Goal: Complete application form

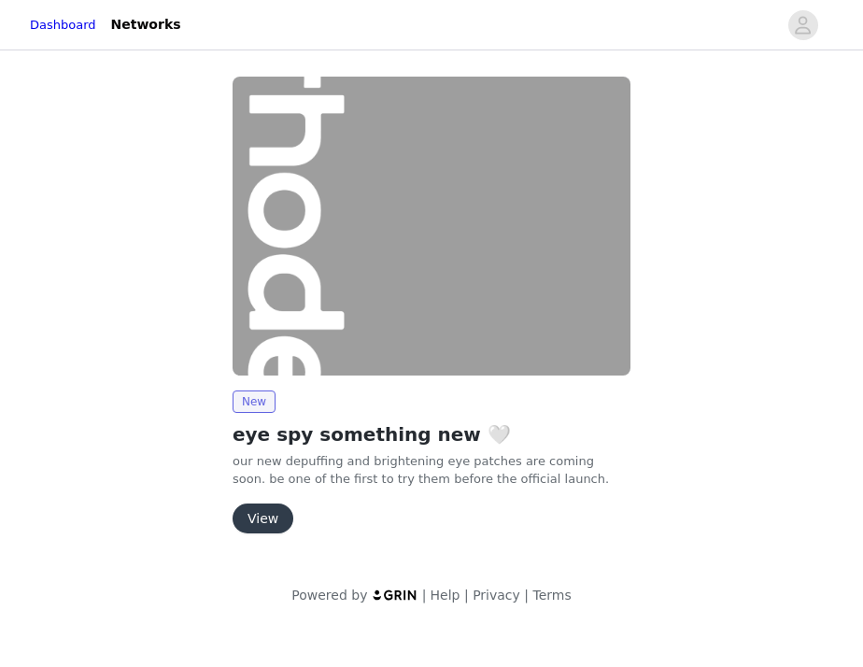
click at [270, 514] on button "View" at bounding box center [262, 518] width 61 height 30
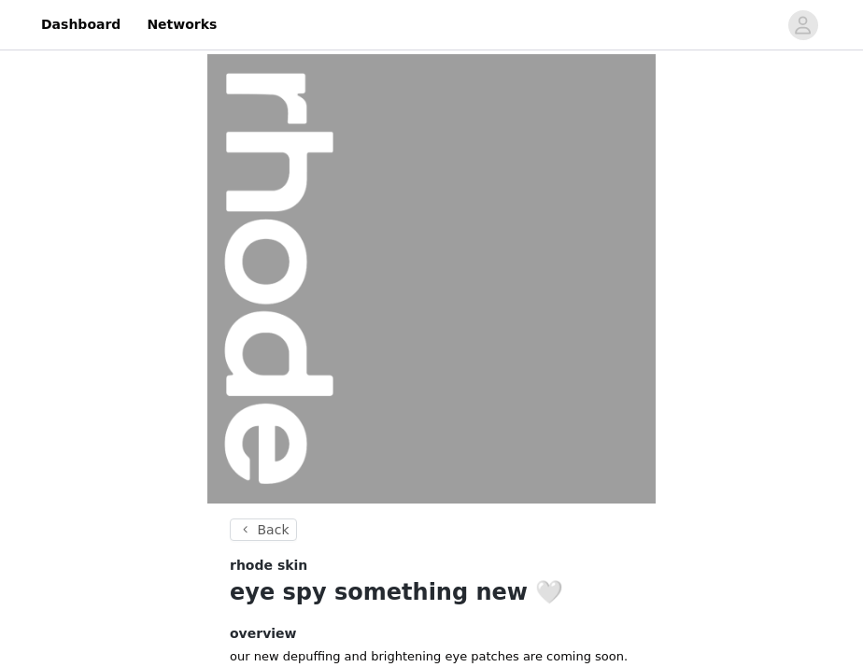
scroll to position [200, 0]
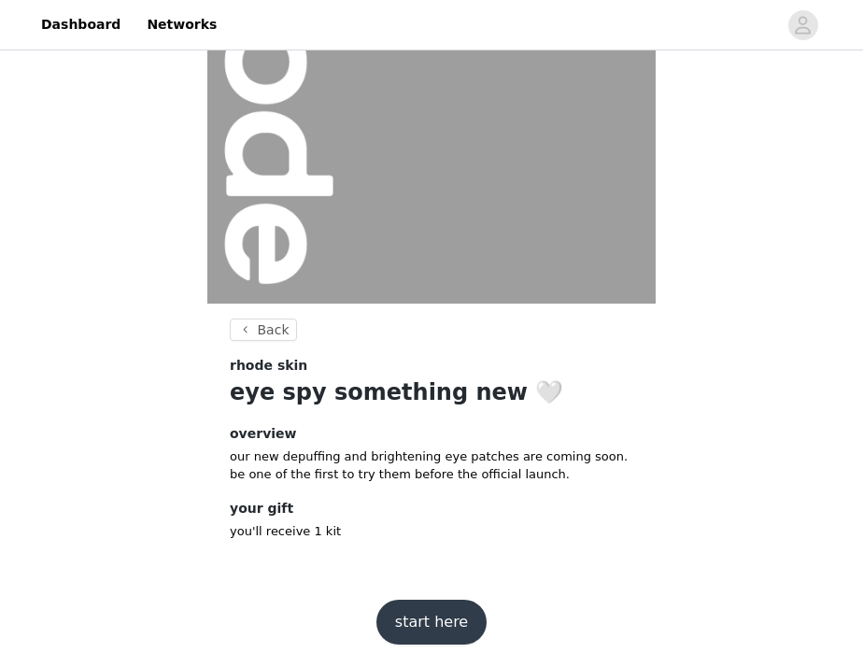
click at [407, 620] on button "start here" at bounding box center [431, 621] width 110 height 45
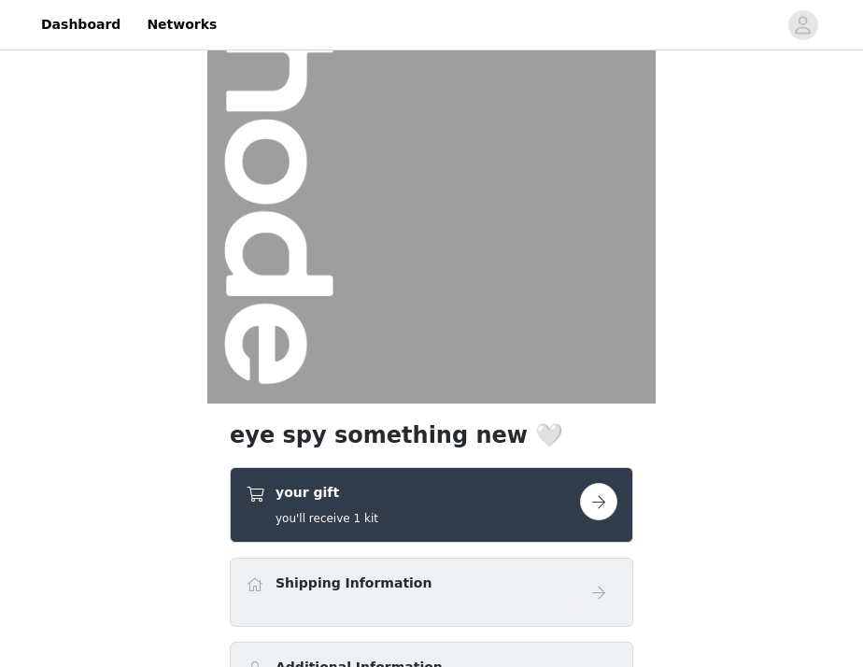
scroll to position [302, 0]
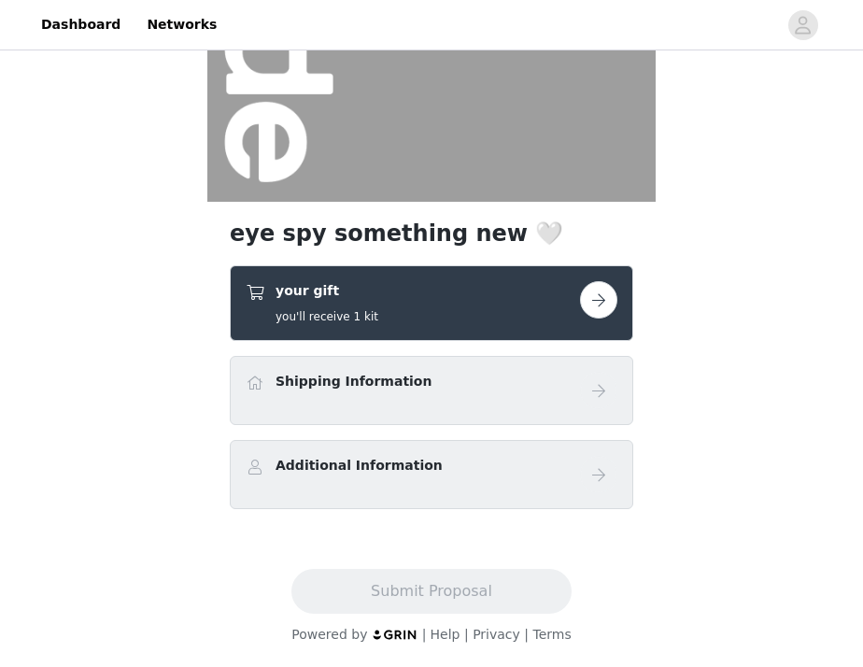
click at [605, 296] on button "button" at bounding box center [598, 299] width 37 height 37
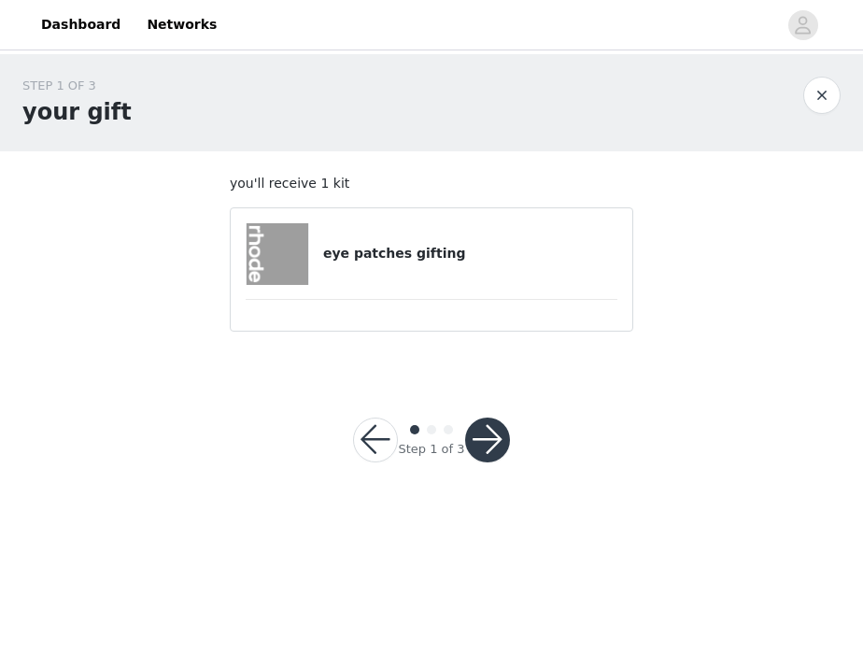
click at [503, 426] on button "button" at bounding box center [487, 439] width 45 height 45
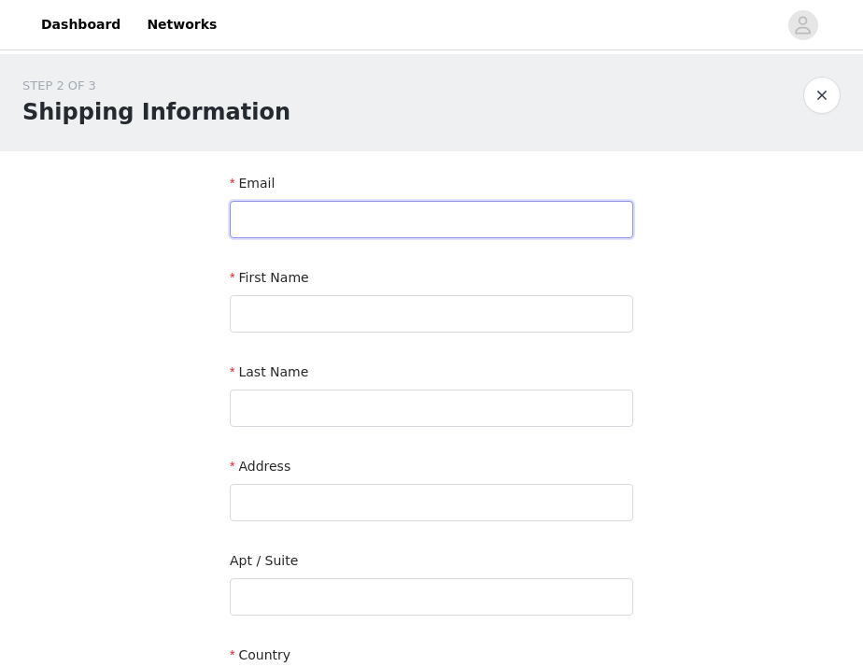
click at [346, 208] on input "text" at bounding box center [431, 219] width 403 height 37
type input "[EMAIL_ADDRESS][DOMAIN_NAME]"
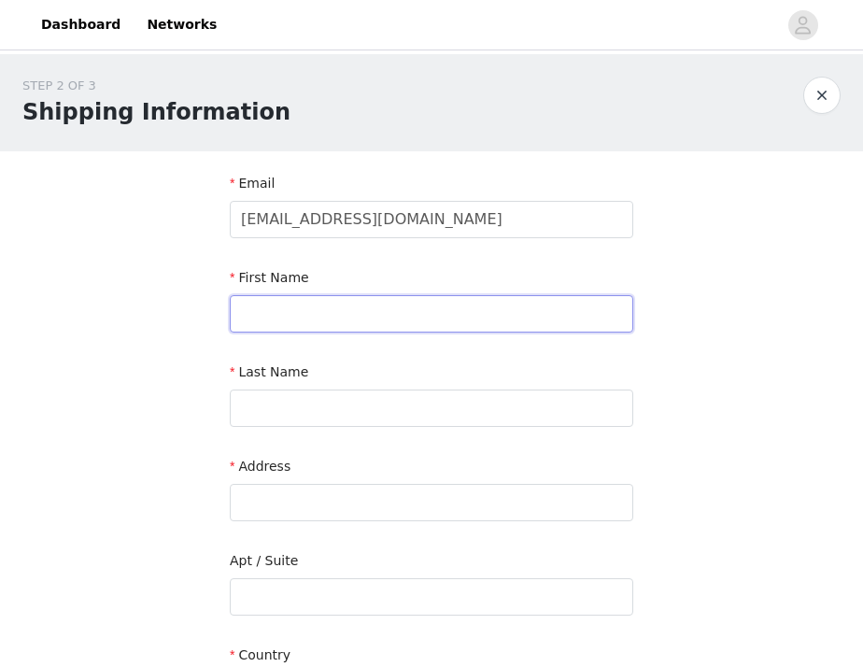
type input "[PERSON_NAME]"
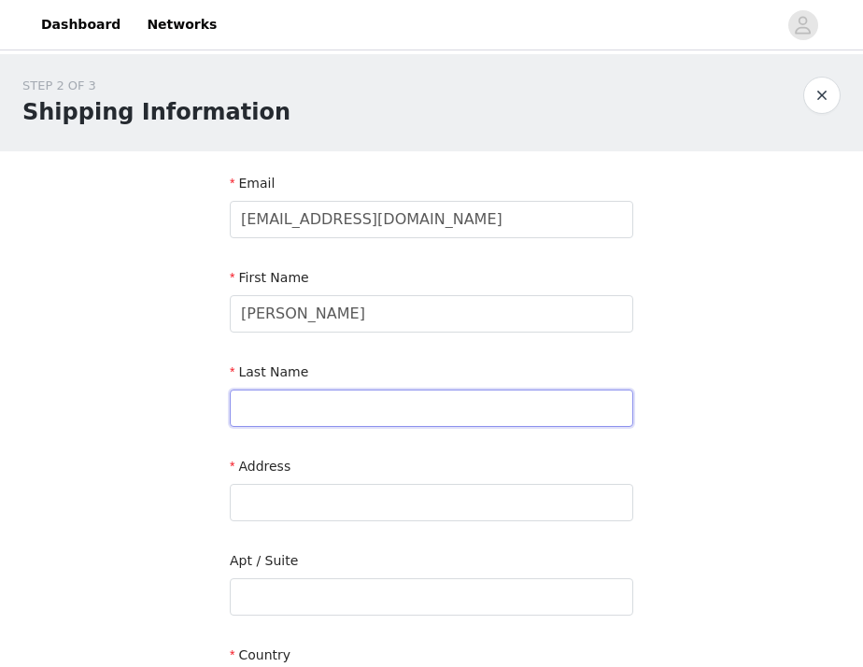
type input "[PERSON_NAME]"
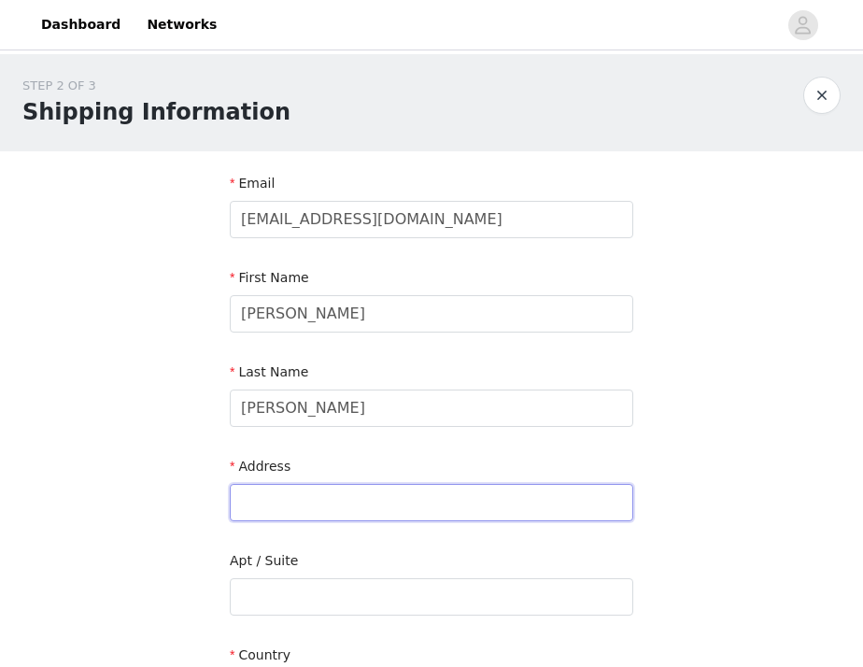
type input "[STREET_ADDRESS]"
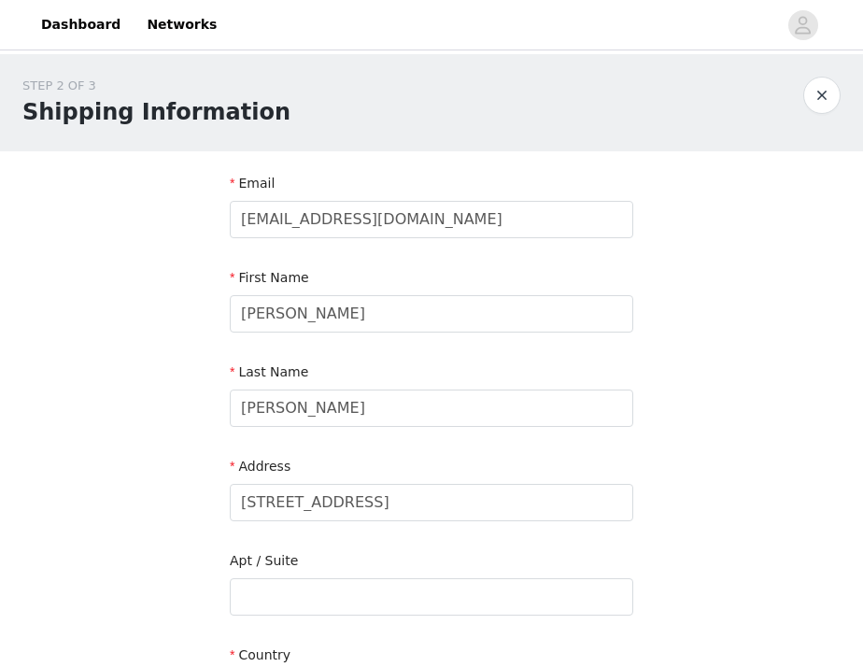
type input "[GEOGRAPHIC_DATA]"
type input "H2K 4B5"
type input "5149666414"
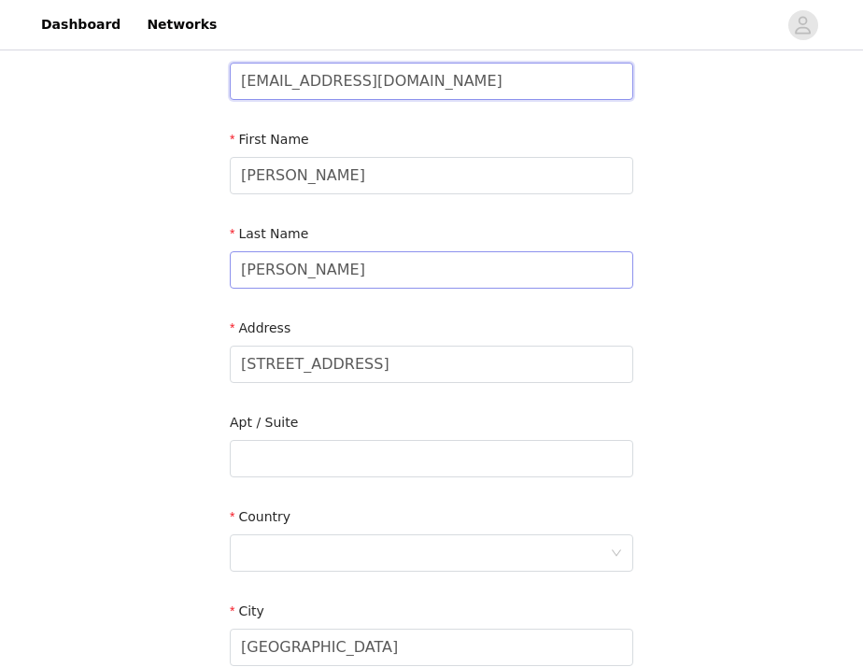
scroll to position [213, 0]
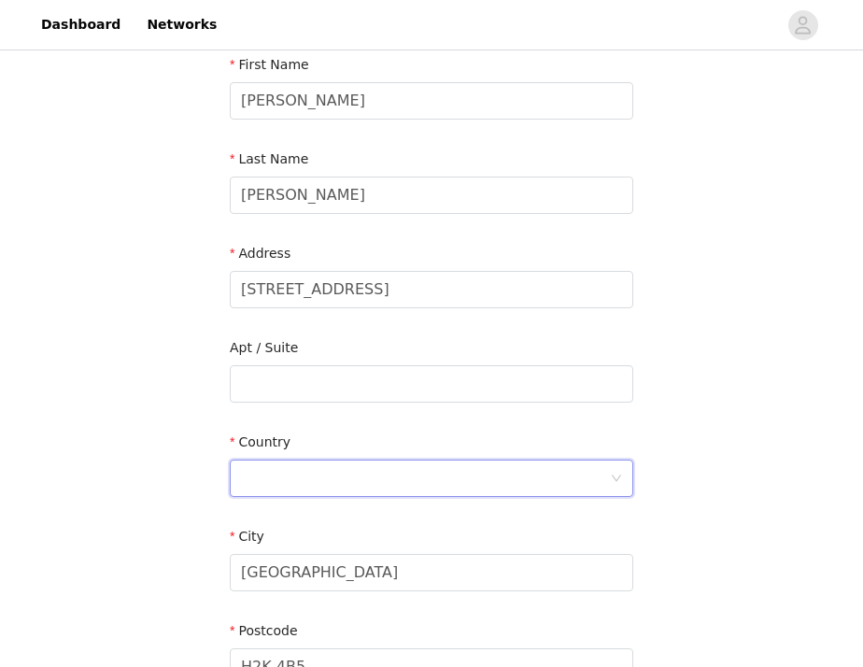
click at [320, 490] on div at bounding box center [425, 477] width 369 height 35
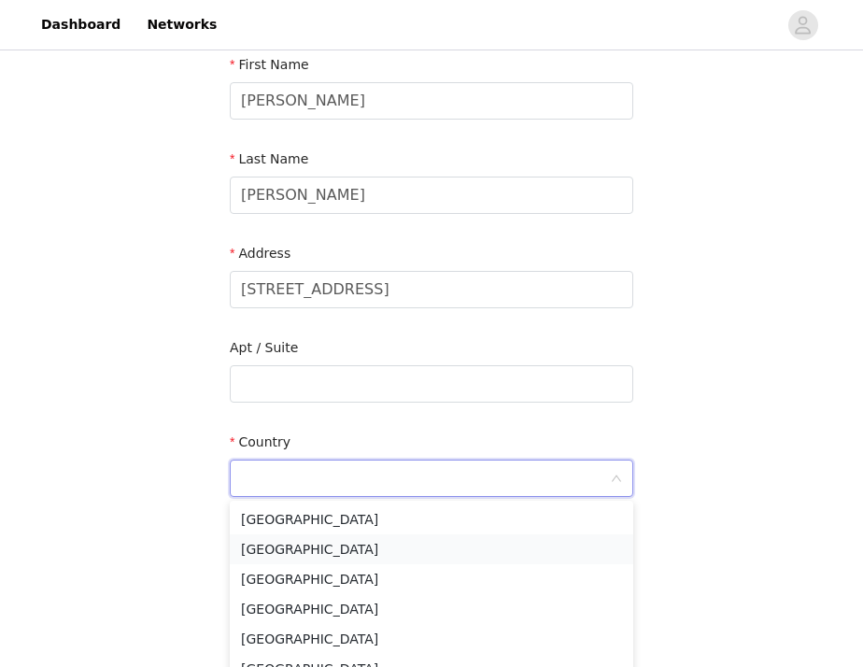
click at [300, 536] on li "[GEOGRAPHIC_DATA]" at bounding box center [431, 549] width 403 height 30
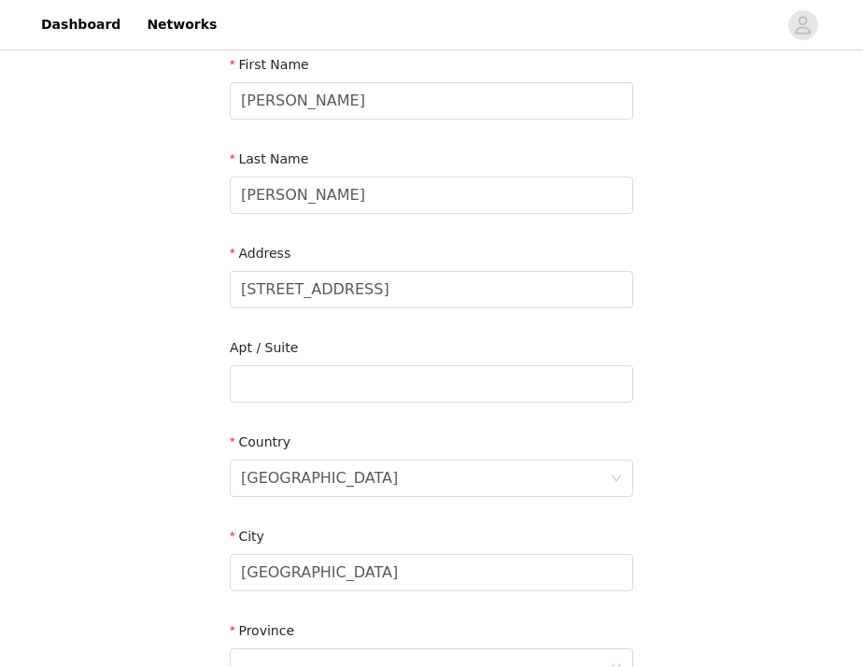
click at [201, 503] on div "STEP 2 OF 3 Shipping Information Email [EMAIL_ADDRESS][DOMAIN_NAME] First Name …" at bounding box center [431, 383] width 863 height 1085
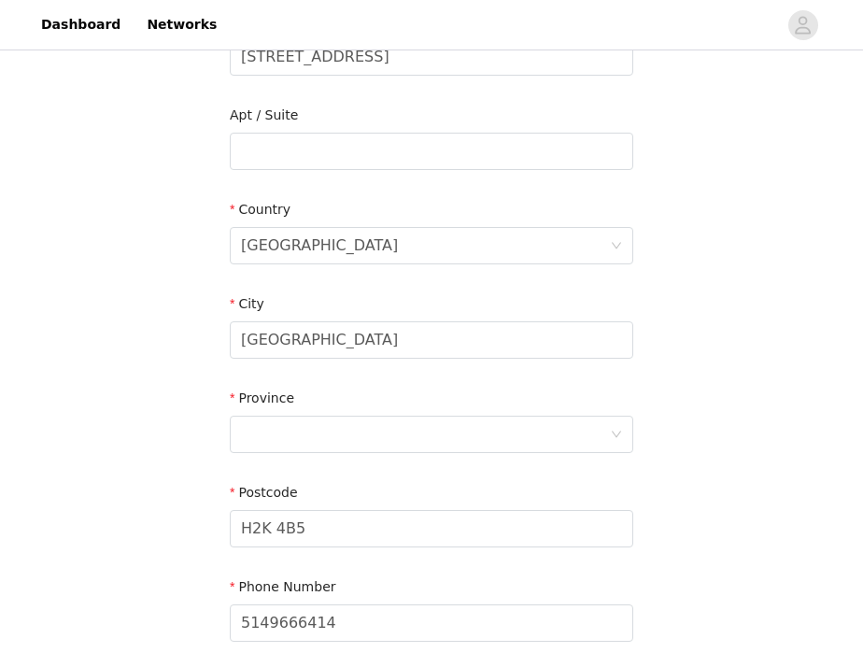
scroll to position [446, 0]
click at [302, 423] on div at bounding box center [425, 433] width 369 height 35
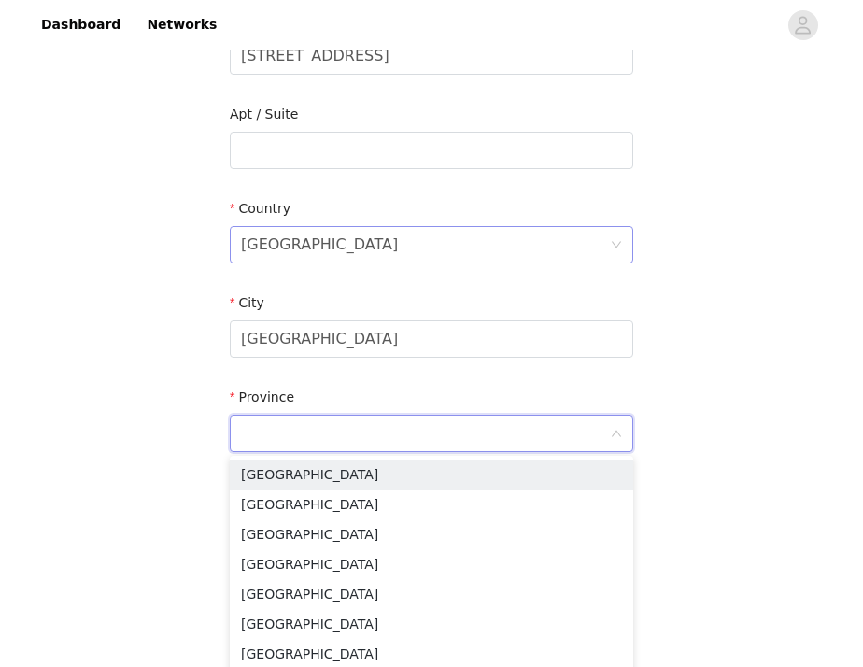
click at [295, 246] on div "[GEOGRAPHIC_DATA]" at bounding box center [425, 244] width 369 height 35
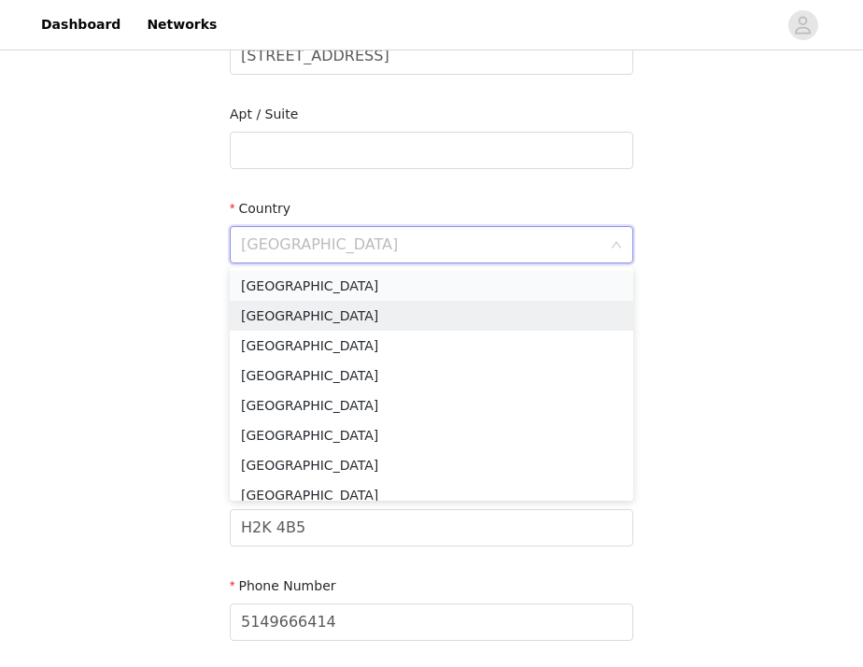
click at [289, 288] on li "[GEOGRAPHIC_DATA]" at bounding box center [431, 286] width 403 height 30
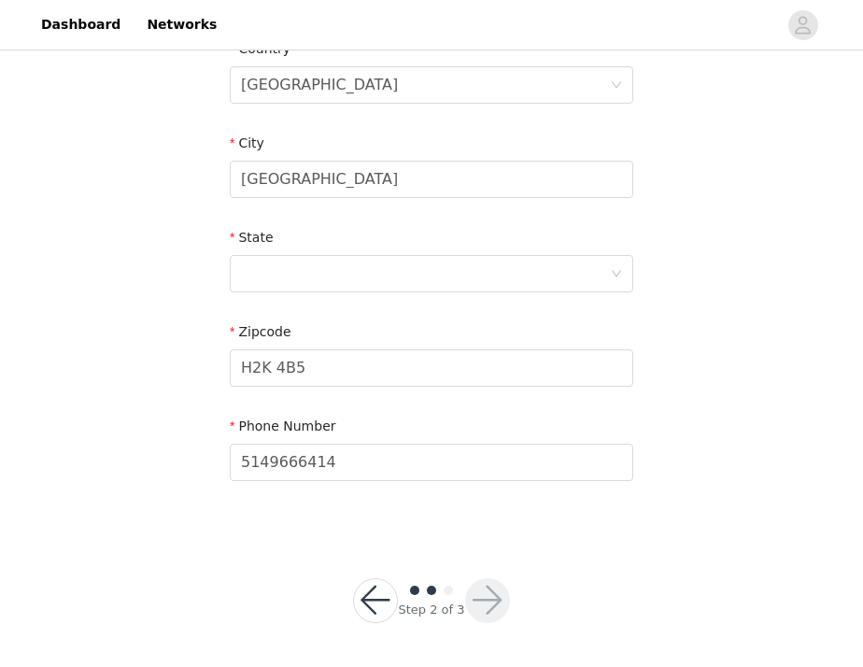
scroll to position [0, 0]
